Goal: Task Accomplishment & Management: Manage account settings

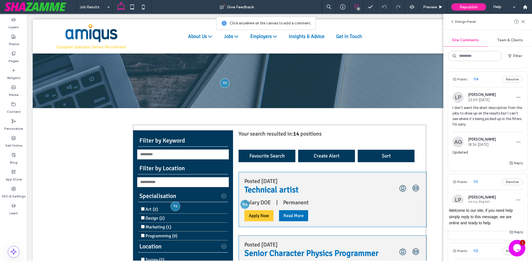
scroll to position [83, 0]
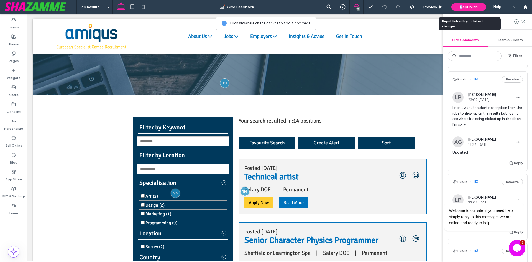
drag, startPoint x: 460, startPoint y: 8, endPoint x: 457, endPoint y: 6, distance: 3.9
click at [461, 8] on span "Republish" at bounding box center [468, 7] width 18 height 5
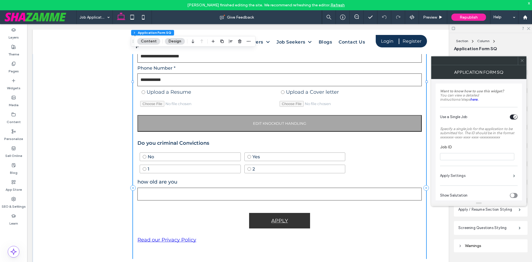
scroll to position [194, 0]
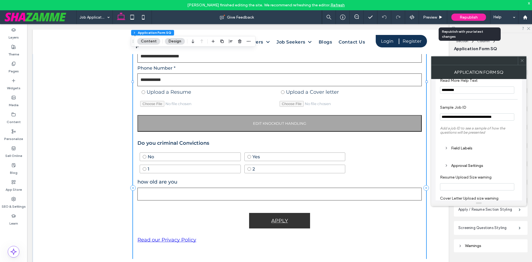
click at [470, 16] on span "Republish" at bounding box center [468, 17] width 18 height 5
